Goal: Information Seeking & Learning: Learn about a topic

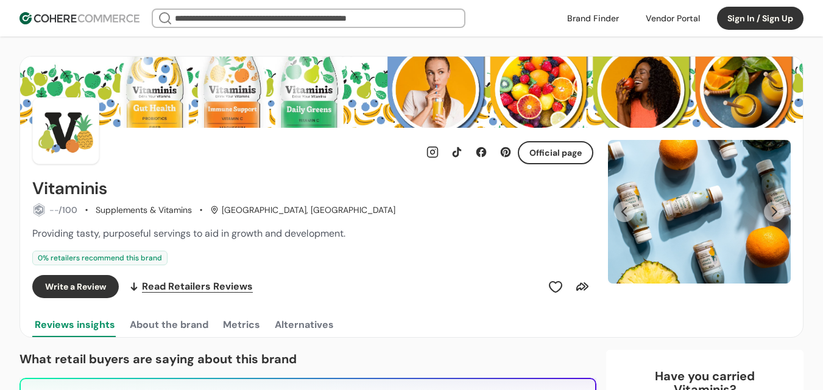
click at [602, 15] on link at bounding box center [593, 18] width 66 height 18
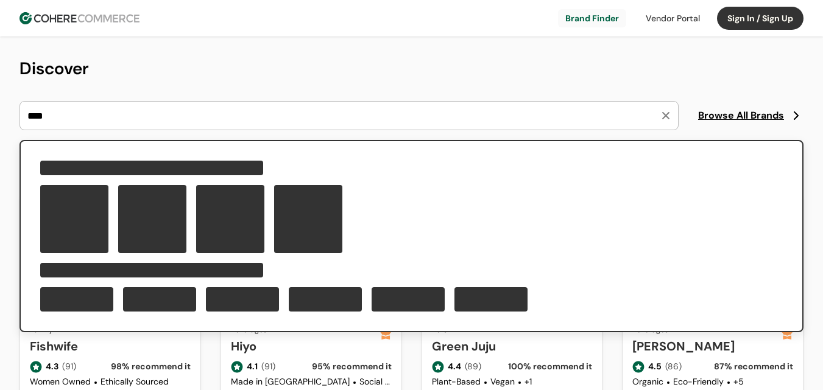
type input "****"
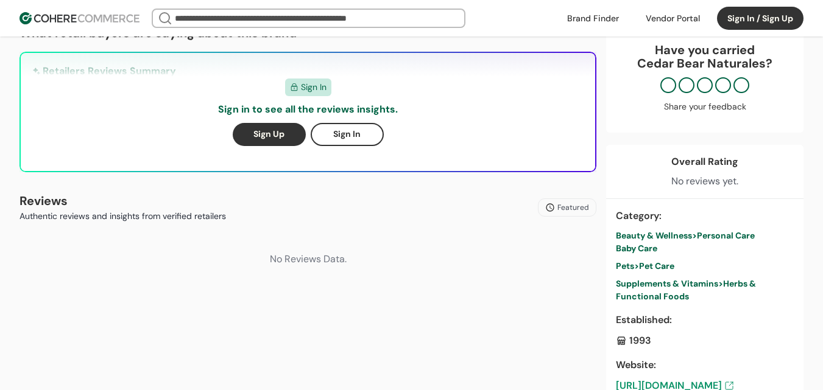
scroll to position [365, 0]
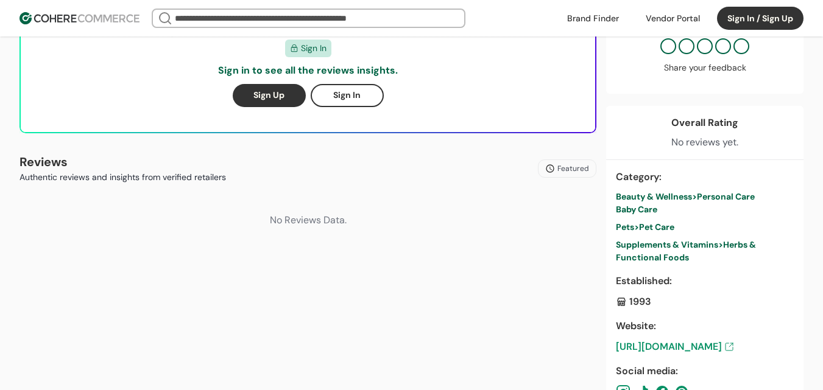
drag, startPoint x: 672, startPoint y: 351, endPoint x: 631, endPoint y: 289, distance: 74.7
click at [672, 350] on link "https://www.cedarbear.com/" at bounding box center [705, 347] width 178 height 15
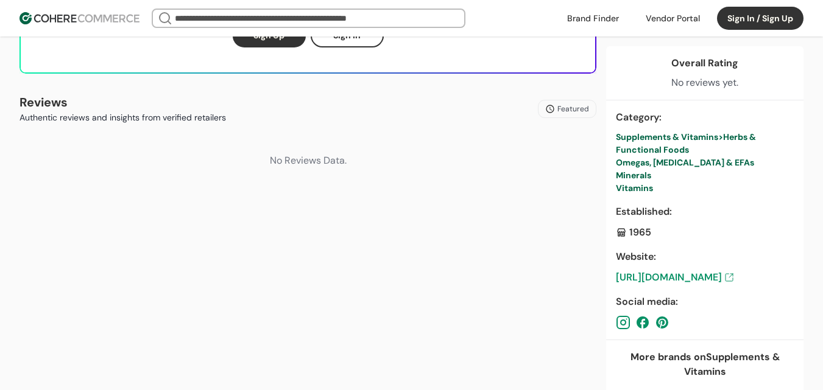
scroll to position [426, 0]
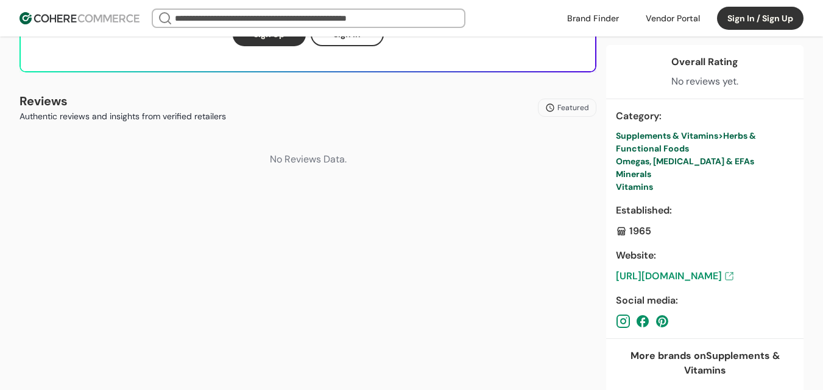
click at [668, 279] on link "https://www.carlsonlabs.com/" at bounding box center [705, 276] width 178 height 15
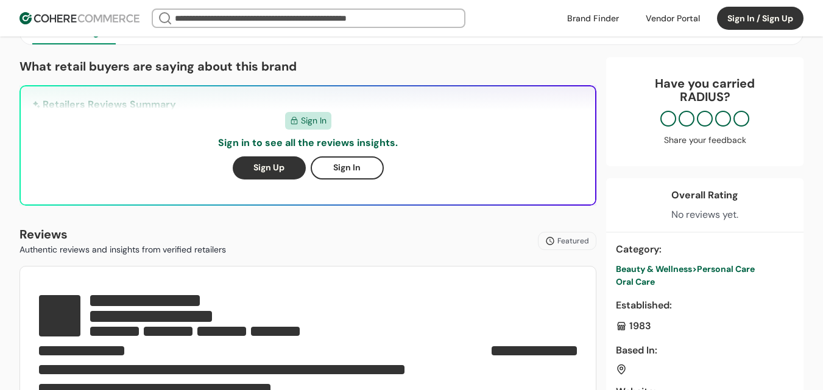
scroll to position [426, 0]
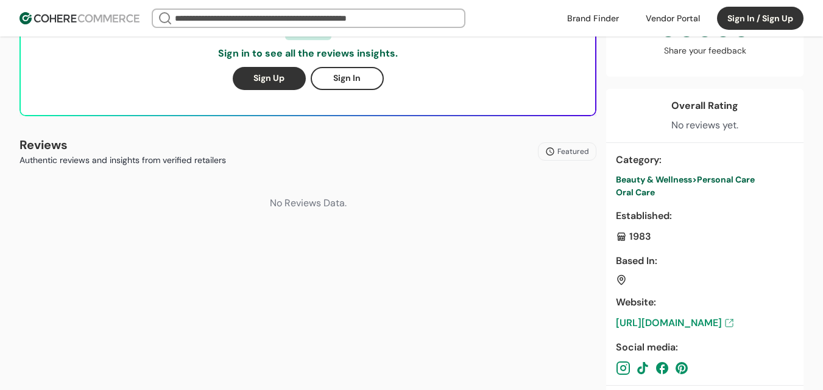
click at [688, 322] on link "https://madebyradius.com/" at bounding box center [705, 323] width 178 height 15
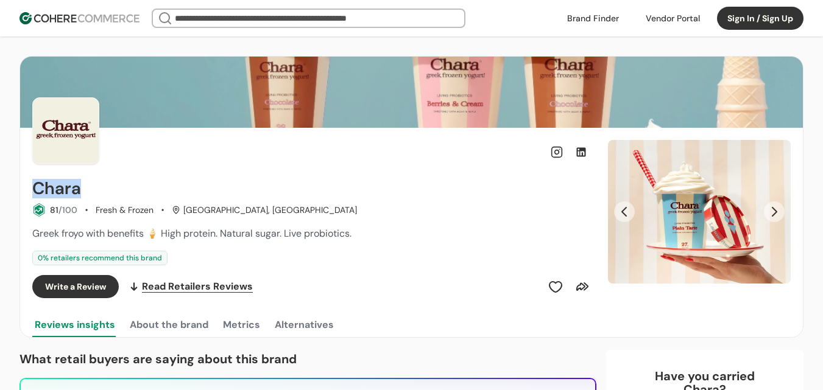
drag, startPoint x: 31, startPoint y: 189, endPoint x: 94, endPoint y: 194, distance: 63.5
click at [94, 194] on div "Chara 81 /100 Fresh & Frozen Los Angeles, CA Greek froyo with benefits 🍦 High p…" at bounding box center [411, 233] width 783 height 210
copy h2 "Chara"
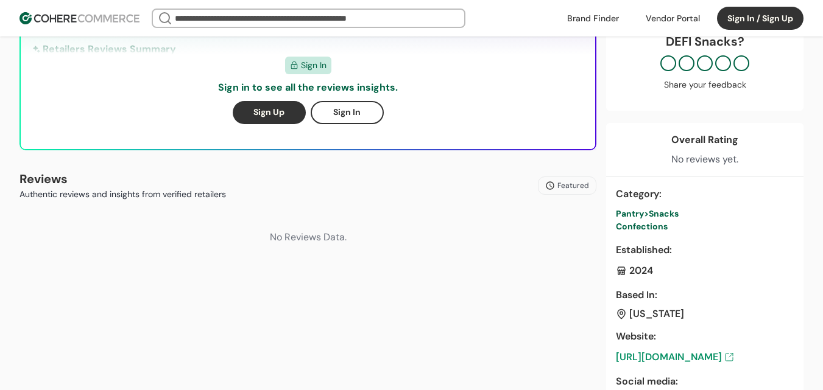
scroll to position [365, 0]
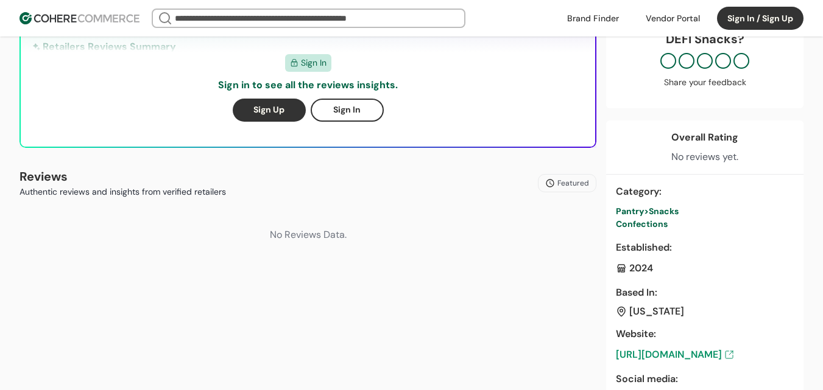
click at [705, 354] on link "https://www.defi-snacks.com/" at bounding box center [705, 355] width 178 height 15
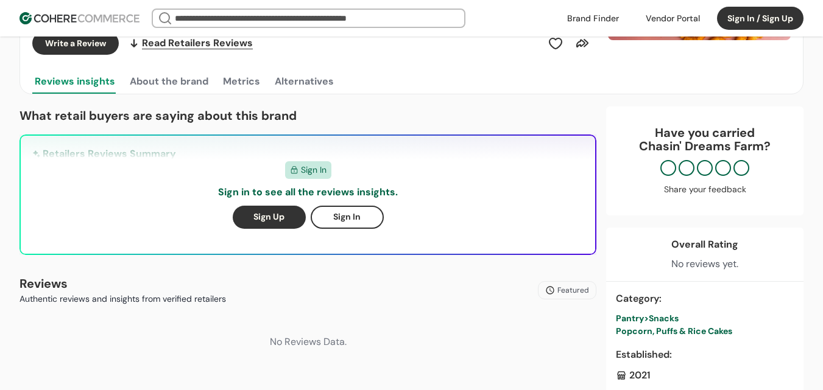
scroll to position [426, 0]
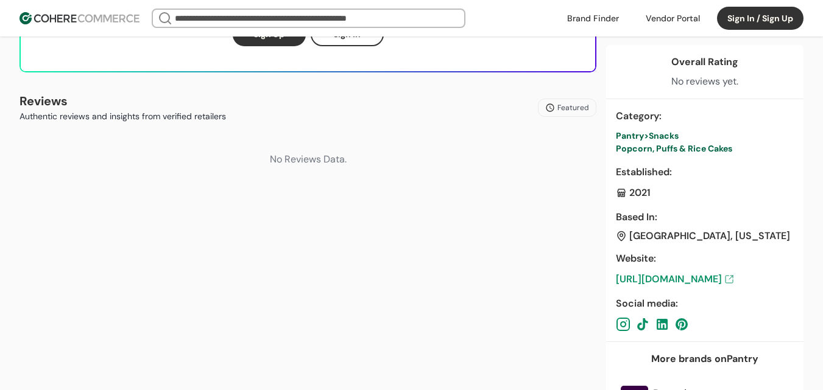
click at [703, 276] on link "https://chasindreamsfarm.com" at bounding box center [705, 279] width 178 height 15
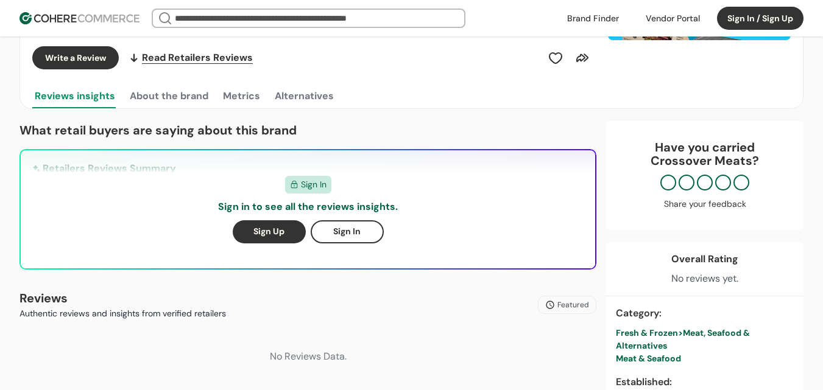
scroll to position [426, 0]
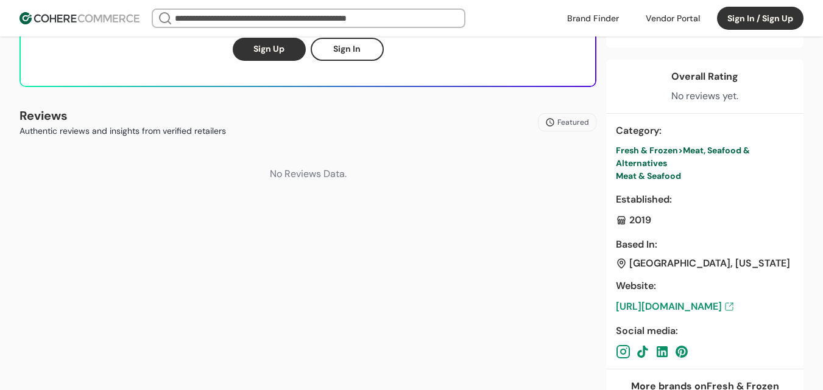
click at [713, 305] on link "https://www.crossovermeats.com/?fbclid=IwY2xjawMIWR1leHRuA2FlbQIxMABicmlkETFOOU…" at bounding box center [705, 307] width 178 height 15
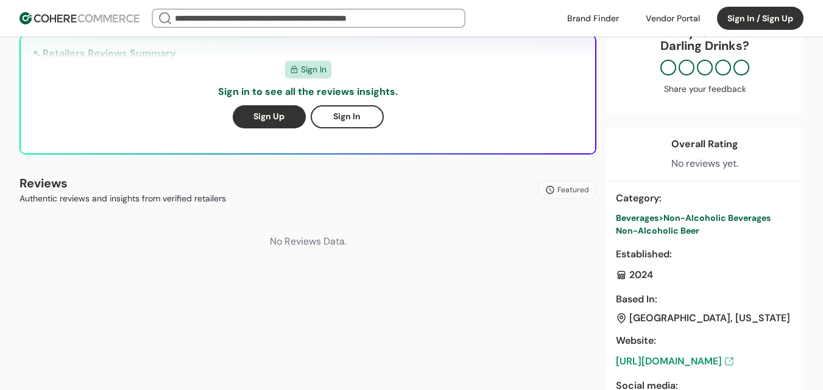
scroll to position [365, 0]
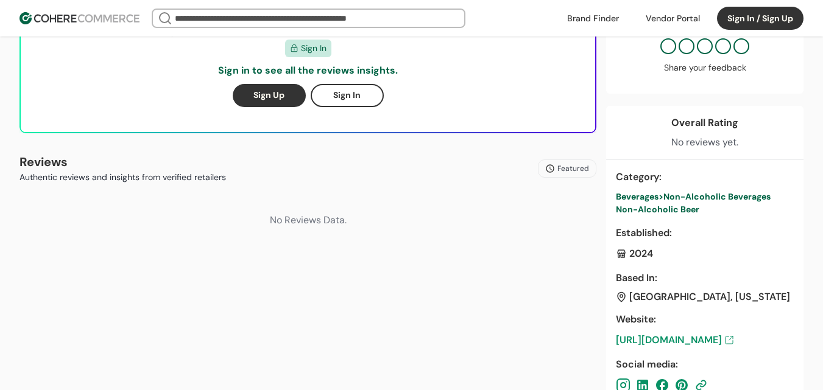
click at [680, 339] on link "https://darlingdrinks.com/" at bounding box center [705, 340] width 178 height 15
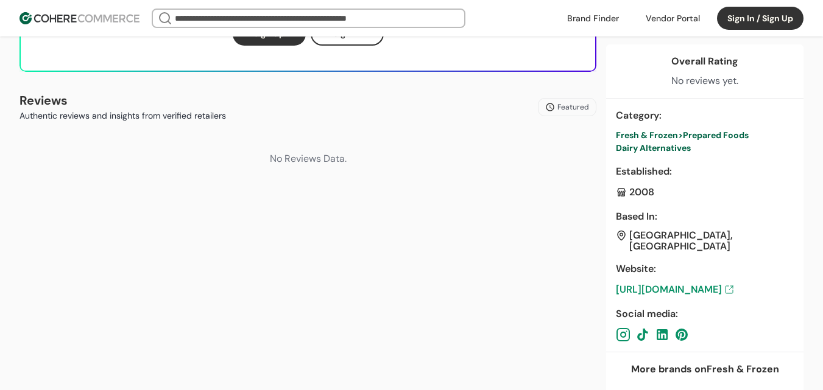
scroll to position [548, 0]
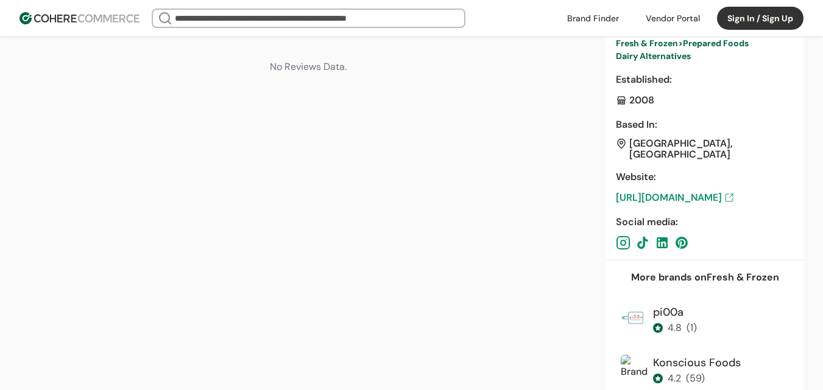
click at [700, 191] on link "https://daiyafoods.com" at bounding box center [705, 198] width 178 height 15
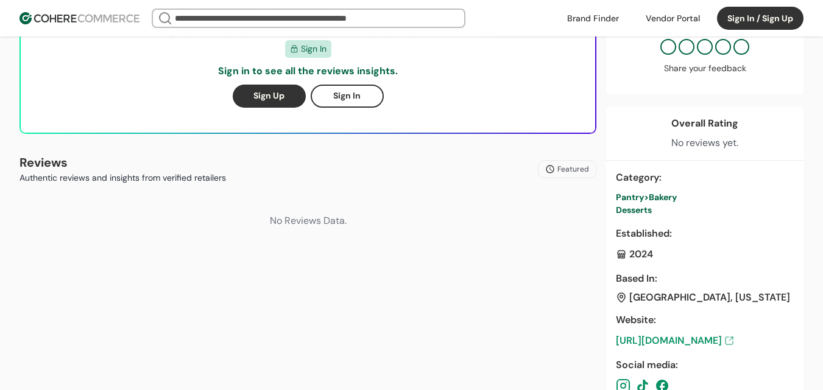
scroll to position [365, 0]
click at [716, 341] on link "[URL][DOMAIN_NAME]" at bounding box center [705, 340] width 178 height 15
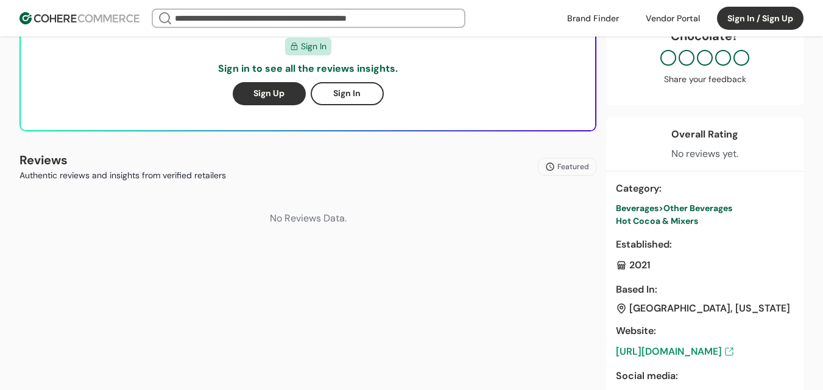
scroll to position [426, 0]
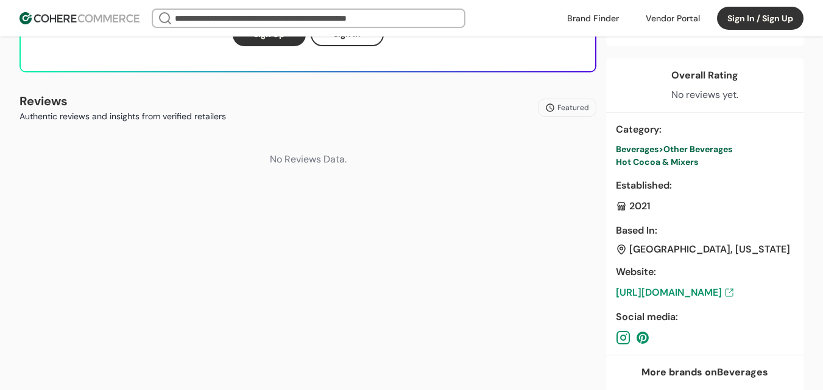
click at [697, 294] on link "https://deepdarkdrinkingchocolate.com/?fbclid=IwY2xjawMIZABleHRuA2FlbQIxMABicml…" at bounding box center [705, 293] width 178 height 15
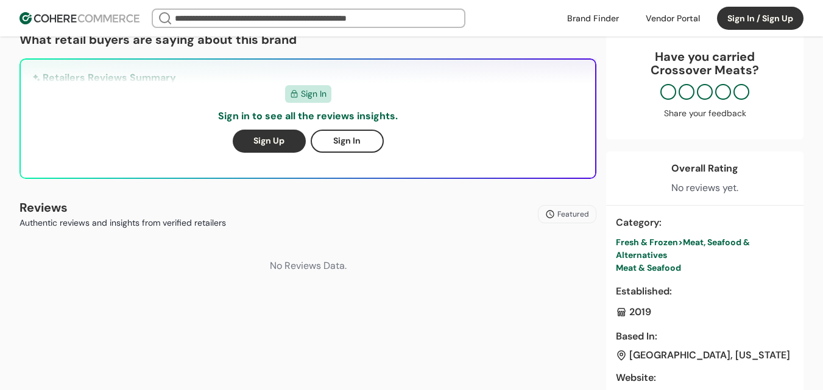
scroll to position [426, 0]
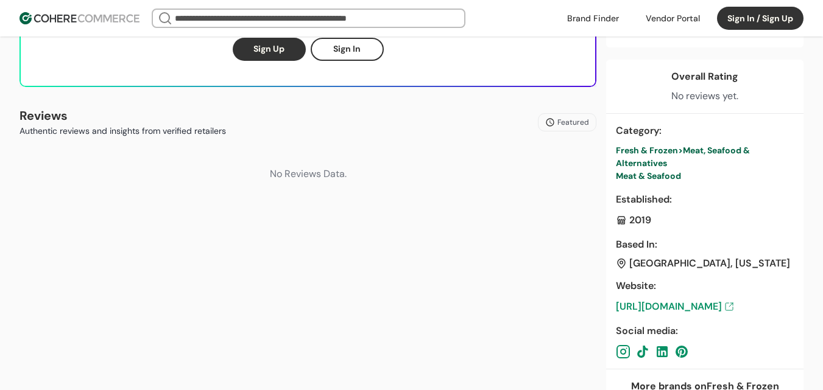
click at [721, 305] on link "https://www.crossovermeats.com/?fbclid=IwY2xjawMIWR1leHRuA2FlbQIxMABicmlkETFOOU…" at bounding box center [705, 307] width 178 height 15
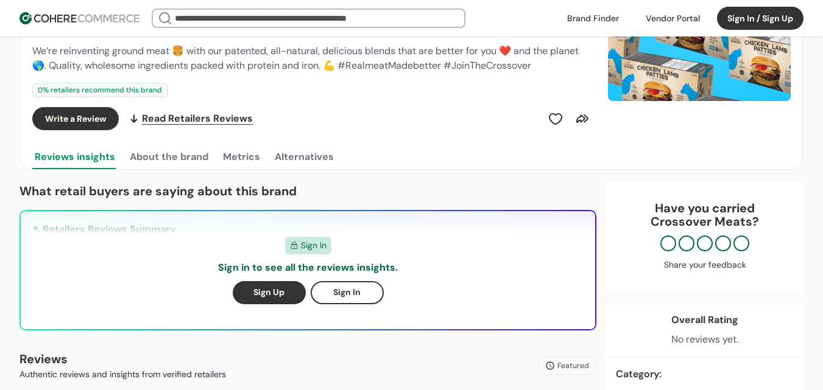
scroll to position [0, 0]
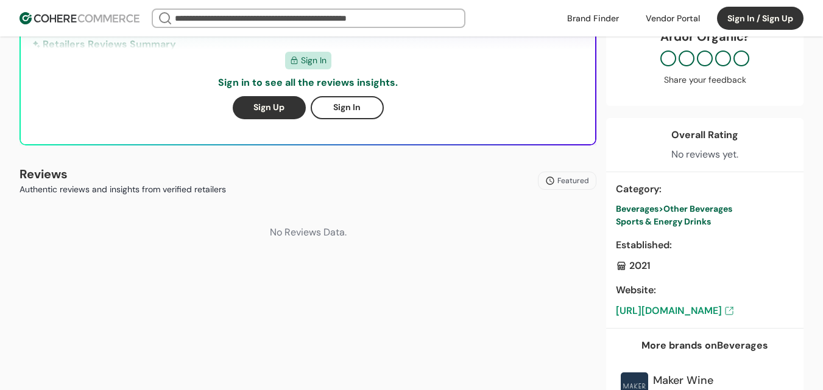
scroll to position [426, 0]
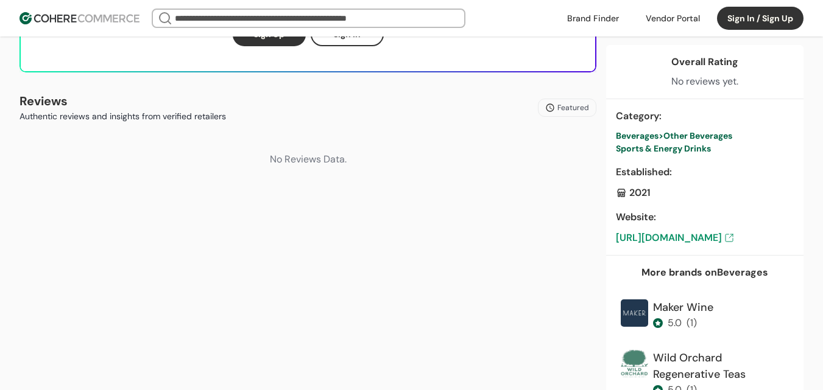
click at [702, 233] on link "https://www.ardorenergy.com/" at bounding box center [705, 238] width 178 height 15
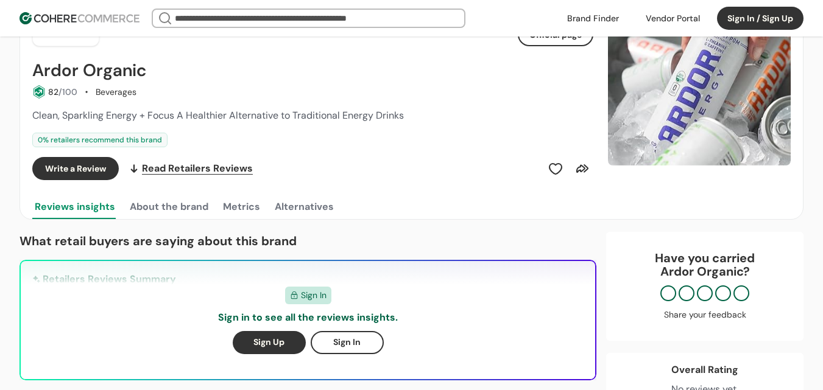
scroll to position [0, 0]
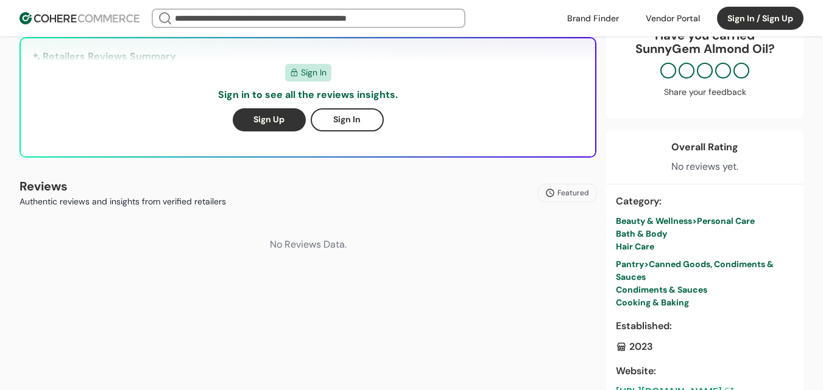
scroll to position [365, 0]
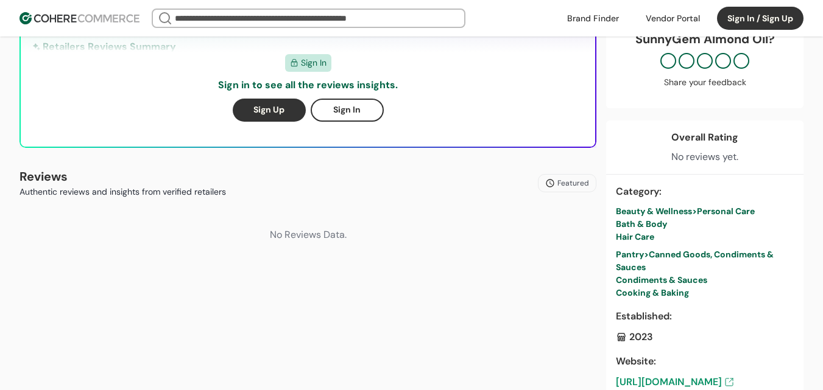
click at [715, 385] on link "[URL][DOMAIN_NAME]" at bounding box center [705, 382] width 178 height 15
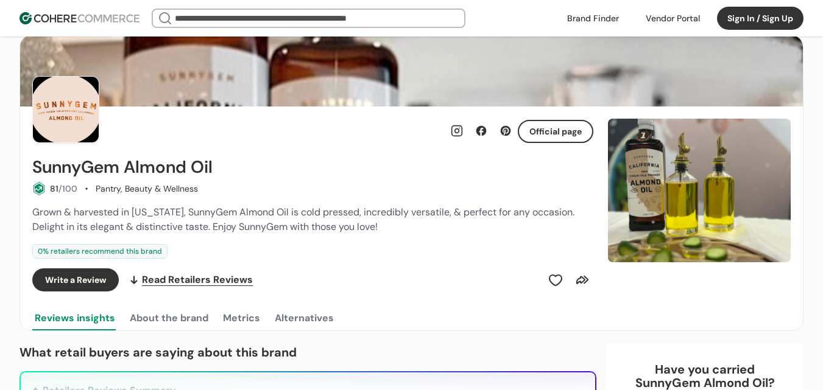
scroll to position [0, 0]
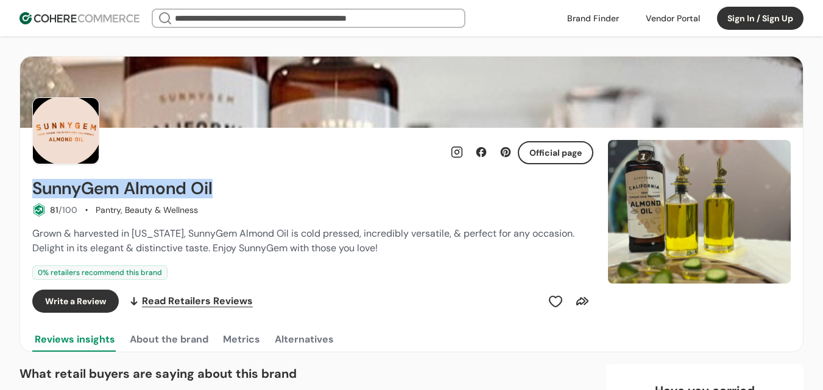
drag, startPoint x: 24, startPoint y: 189, endPoint x: 237, endPoint y: 177, distance: 213.5
click at [237, 177] on div "Official page SunnyGem Almond Oil 81 /100 Pantry, Beauty & Wellness Grown & har…" at bounding box center [411, 240] width 783 height 224
copy h2 "SunnyGem Almond Oil"
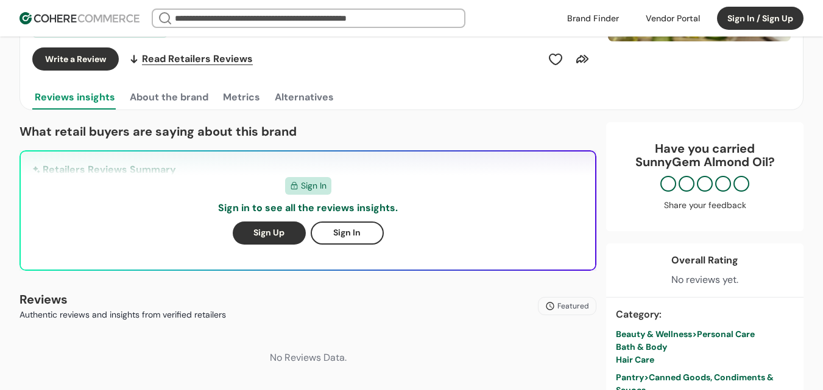
scroll to position [244, 0]
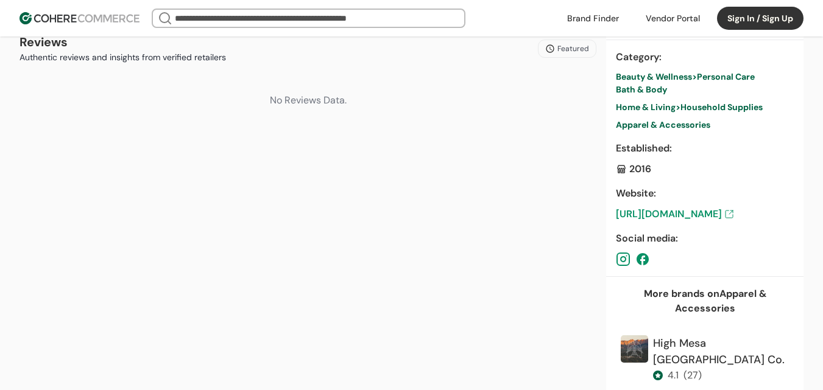
scroll to position [487, 0]
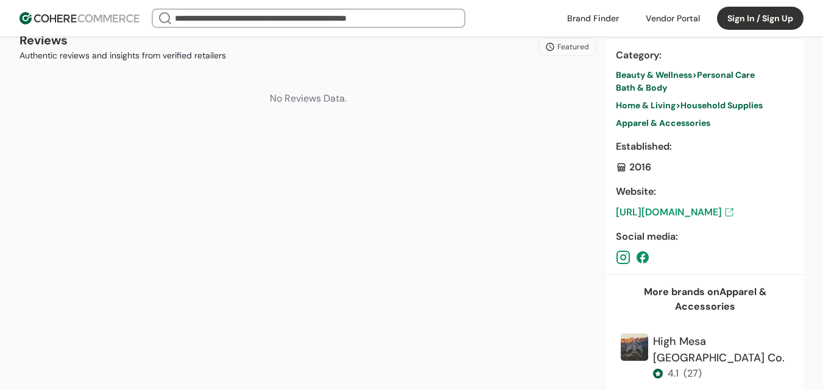
click at [700, 204] on div "Website : https://unscentedco.com/" at bounding box center [705, 202] width 178 height 35
click at [701, 213] on link "https://unscentedco.com/" at bounding box center [705, 212] width 178 height 15
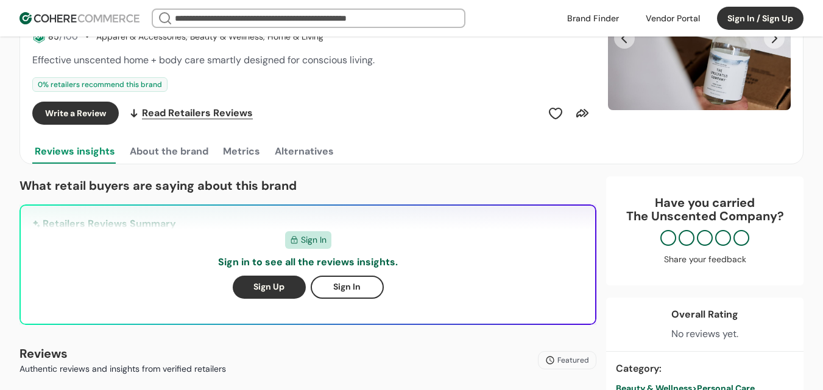
scroll to position [122, 0]
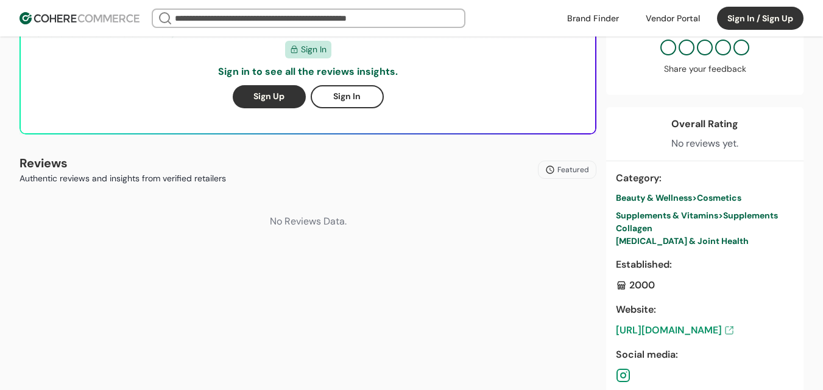
scroll to position [365, 0]
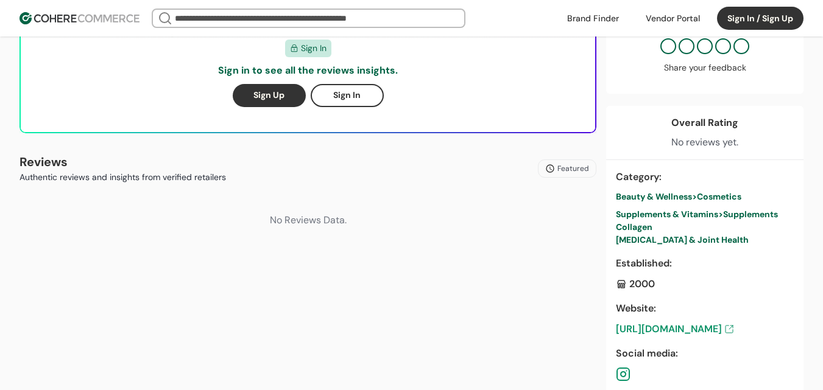
click at [701, 328] on link "https://www.longevitybynature.biz/" at bounding box center [705, 329] width 178 height 15
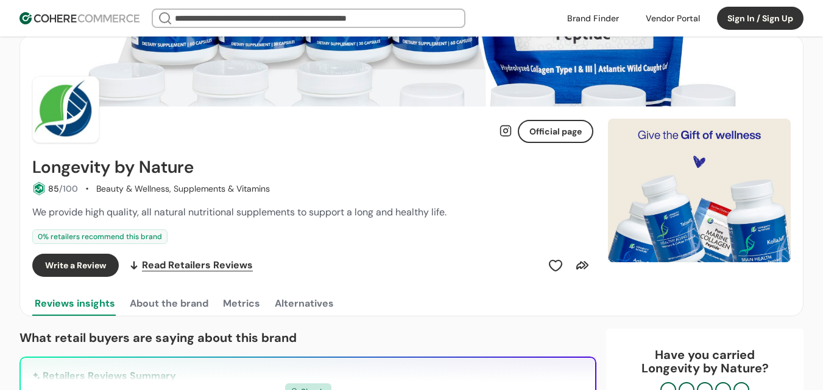
scroll to position [0, 0]
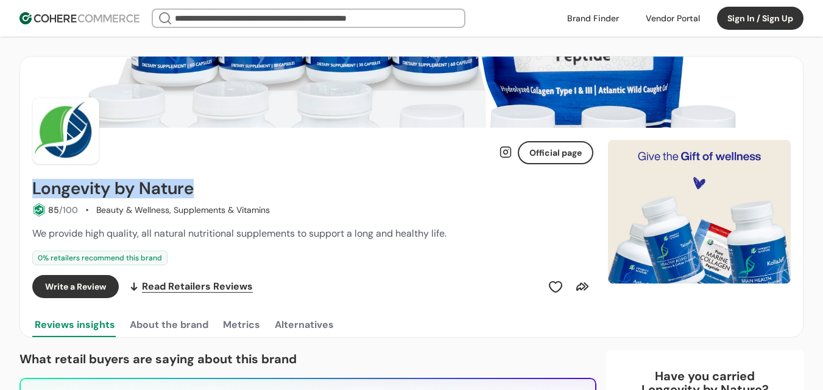
drag, startPoint x: 23, startPoint y: 188, endPoint x: 215, endPoint y: 194, distance: 192.6
click at [215, 194] on div "Official page Longevity by Nature 85 /100 Beauty & Wellness, Supplements & Vita…" at bounding box center [411, 233] width 783 height 210
copy h2 "Longevity by Nature"
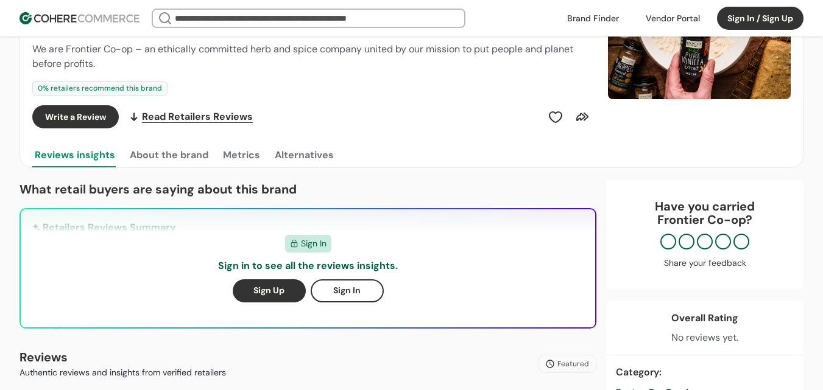
scroll to position [305, 0]
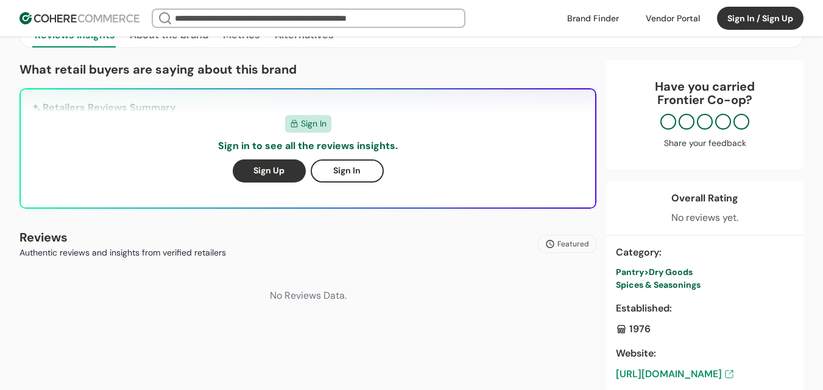
click at [696, 370] on link "[URL][DOMAIN_NAME]" at bounding box center [705, 374] width 178 height 15
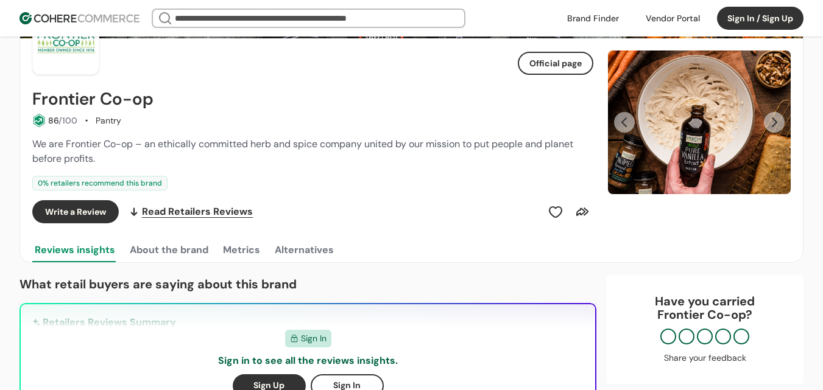
scroll to position [0, 0]
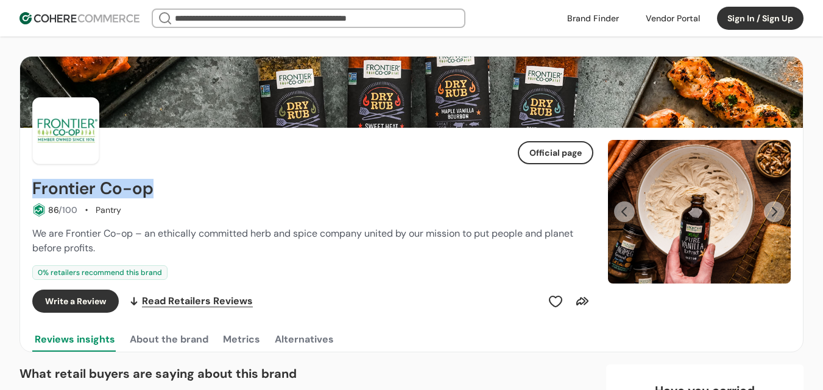
drag, startPoint x: 102, startPoint y: 191, endPoint x: 171, endPoint y: 178, distance: 69.9
click at [169, 179] on div "Official page Frontier Co-op 86 /100 Pantry We are Frontier Co-op – an ethicall…" at bounding box center [411, 240] width 783 height 224
copy h2 "Frontier Co-op"
click at [775, 208] on button "Next Slide" at bounding box center [774, 212] width 21 height 21
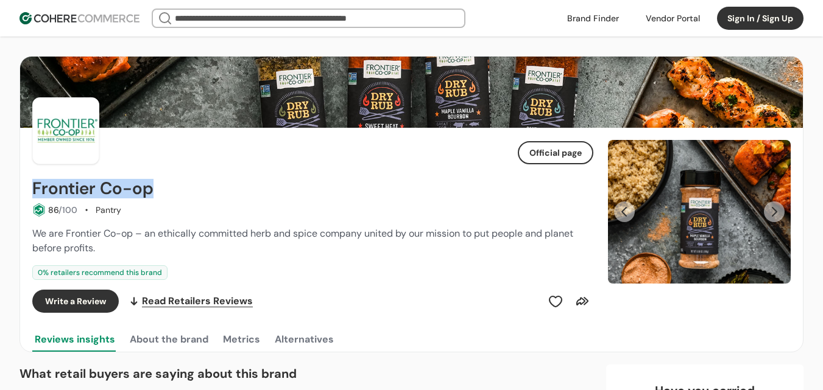
click at [775, 208] on button "Next Slide" at bounding box center [774, 212] width 21 height 21
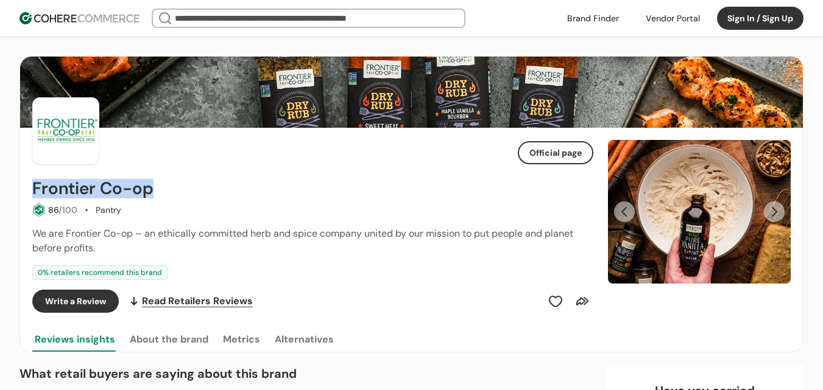
copy h2 "Frontier Co-op"
